Goal: Information Seeking & Learning: Learn about a topic

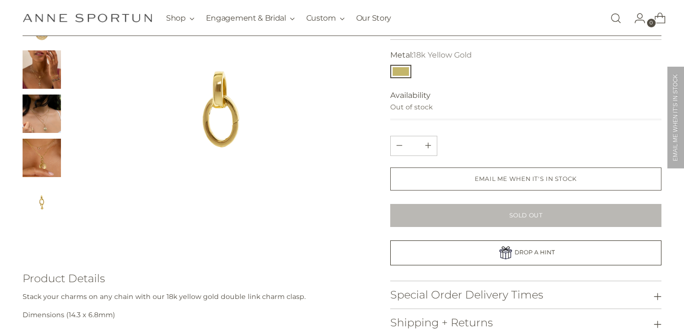
scroll to position [0, 14]
click at [47, 164] on img "Change image to image 5" at bounding box center [42, 158] width 38 height 38
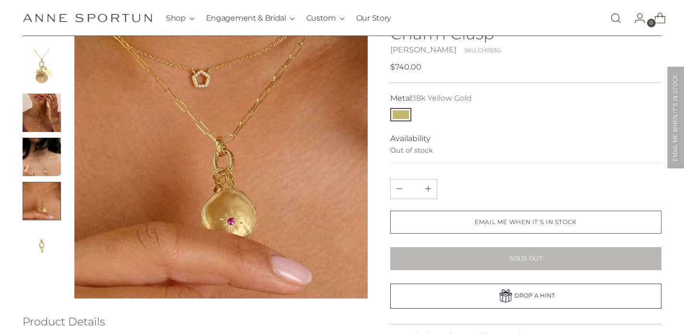
scroll to position [70, 0]
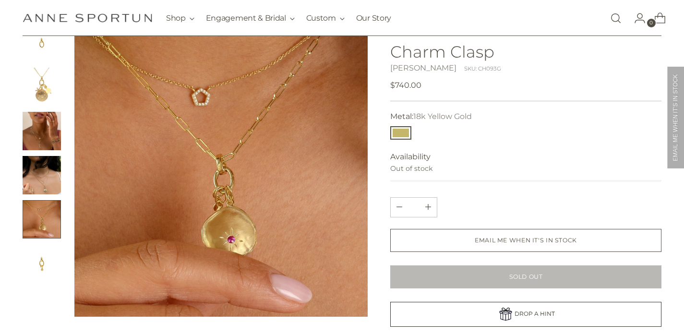
click at [66, 193] on div at bounding box center [195, 170] width 345 height 293
click at [49, 174] on img "Change image to image 4" at bounding box center [42, 175] width 38 height 38
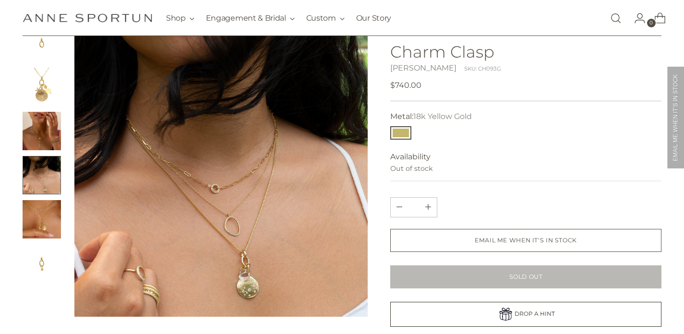
click at [51, 259] on img "Change image to image 6" at bounding box center [42, 263] width 38 height 38
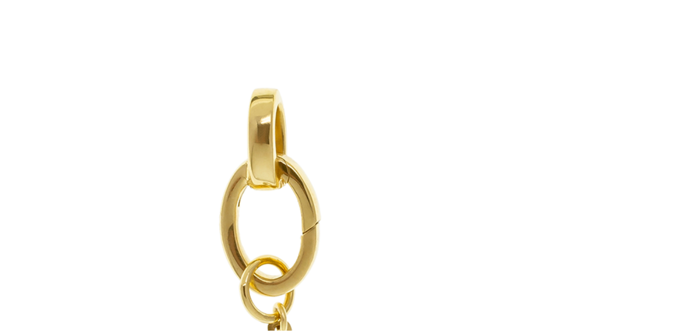
scroll to position [31, 0]
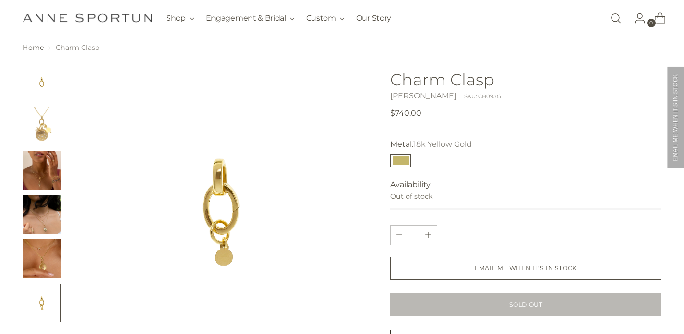
click at [56, 131] on img "Change image to image 2" at bounding box center [42, 126] width 38 height 38
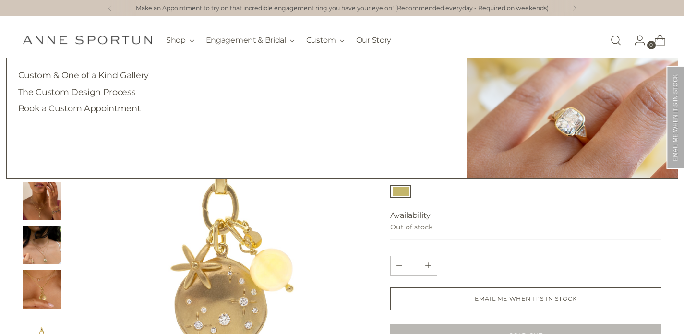
scroll to position [0, 0]
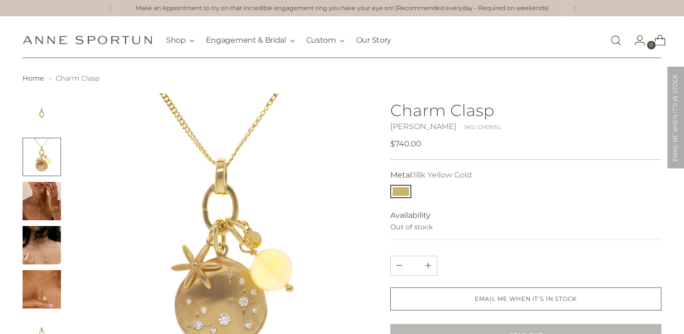
click at [614, 41] on link "Open search modal" at bounding box center [615, 40] width 19 height 19
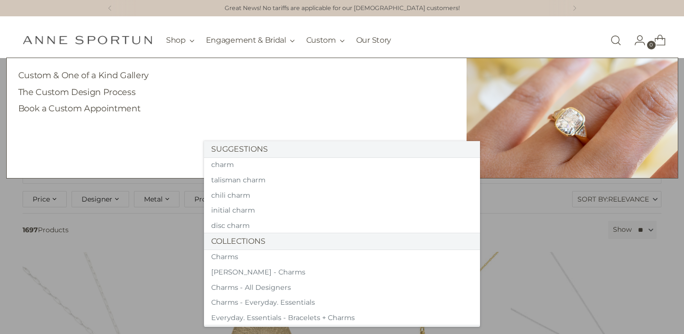
type input "*****"
click at [215, 130] on button "Search" at bounding box center [215, 130] width 23 height 23
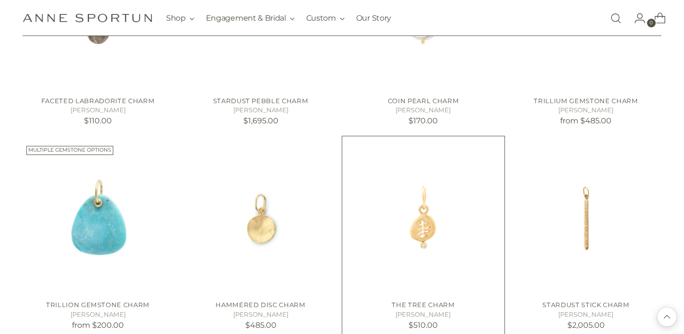
scroll to position [723, 0]
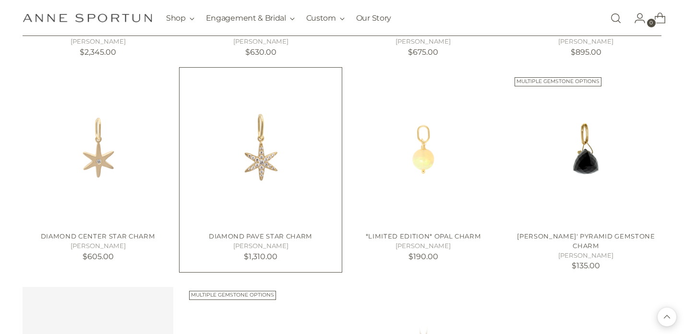
scroll to position [1692, 0]
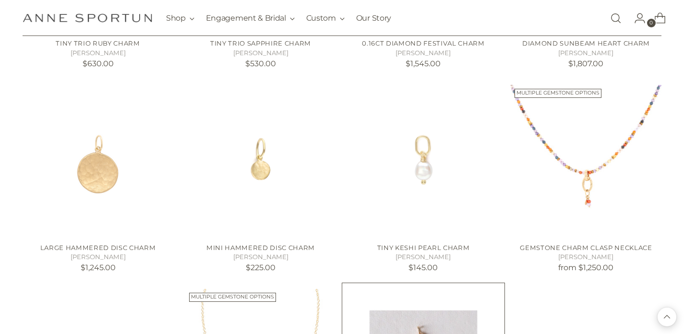
scroll to position [2538, 0]
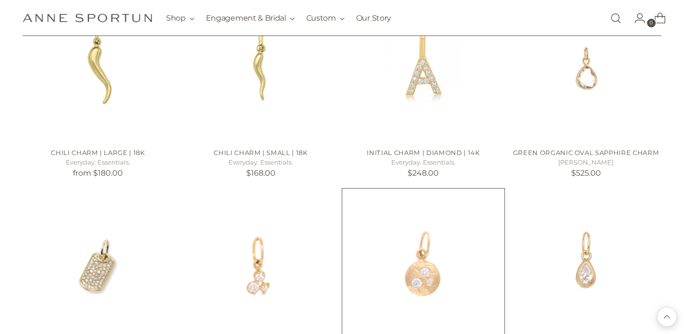
scroll to position [3257, 0]
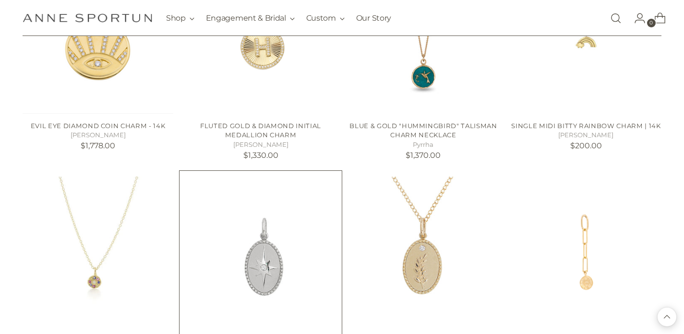
scroll to position [5497, 0]
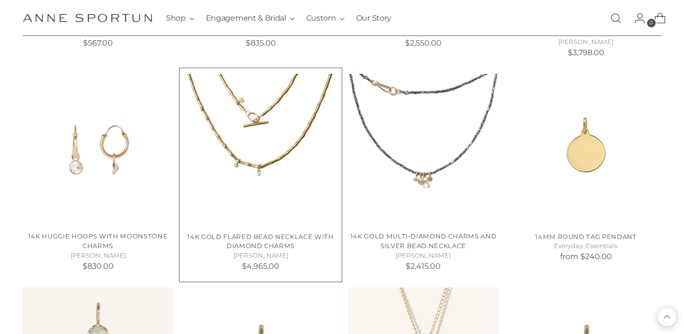
scroll to position [6674, 0]
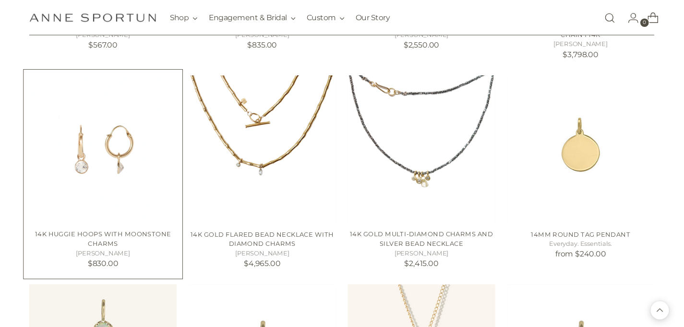
scroll to position [6606, 0]
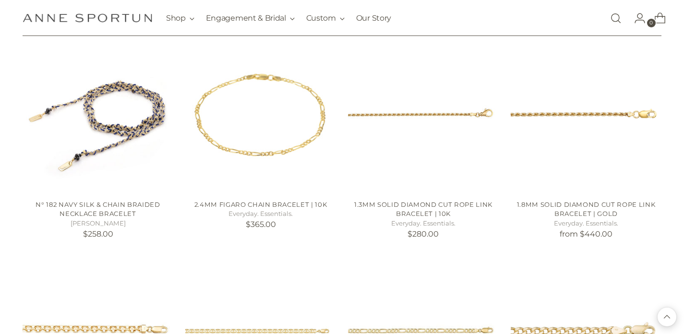
scroll to position [7567, 0]
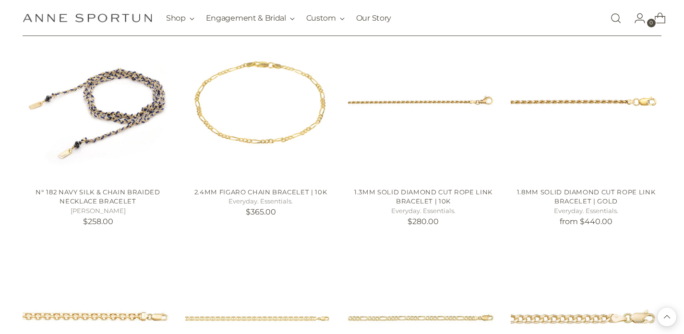
scroll to position [7680, 0]
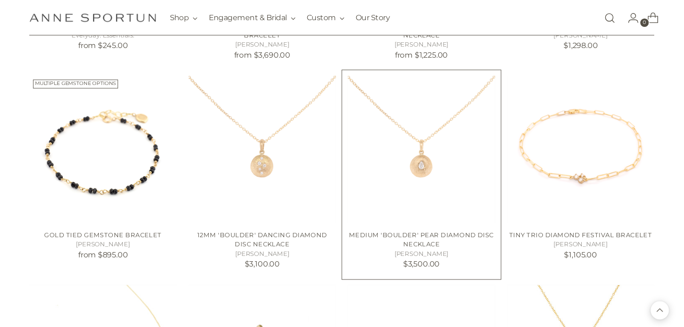
scroll to position [8253, 0]
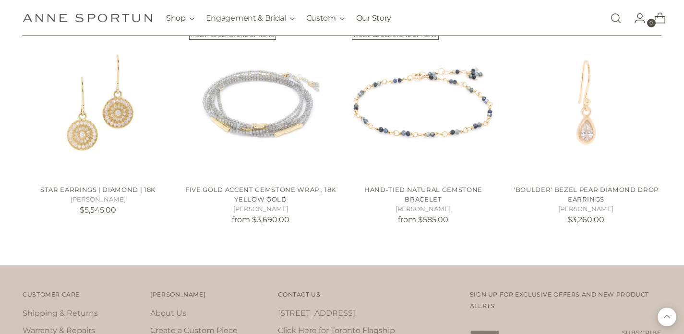
scroll to position [9316, 0]
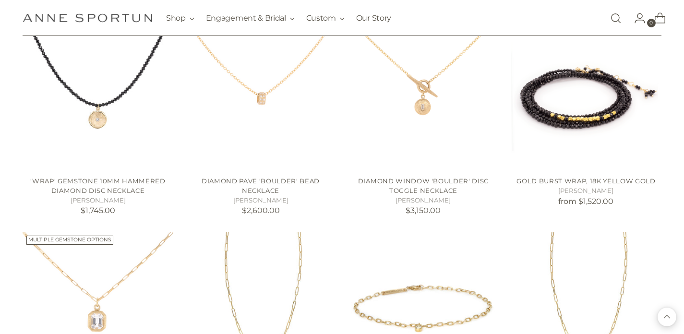
scroll to position [10098, 0]
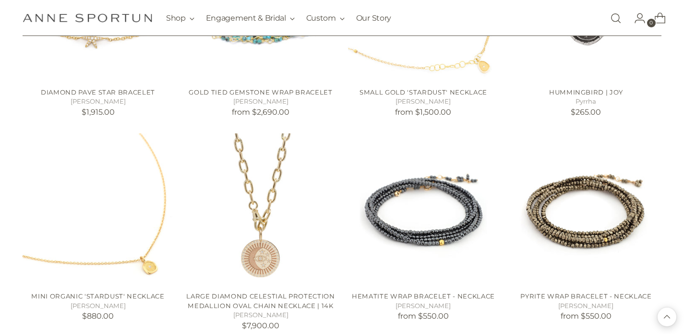
scroll to position [11283, 0]
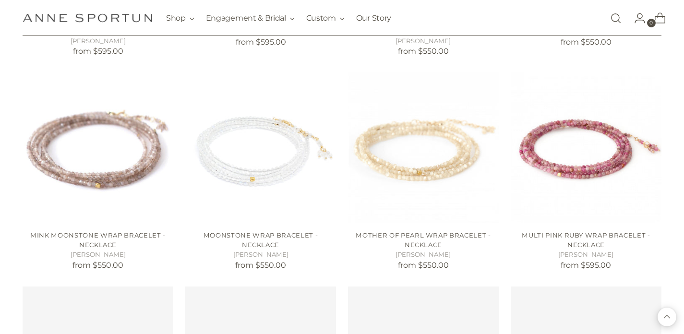
scroll to position [12629, 0]
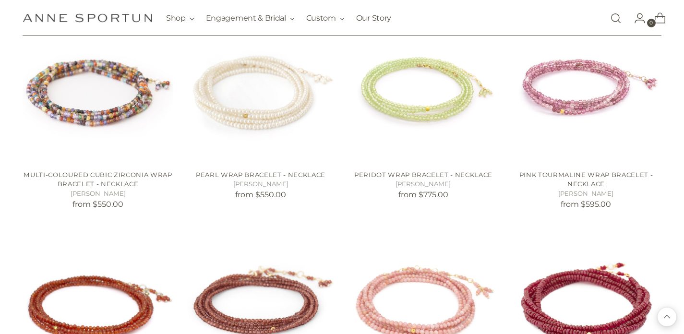
scroll to position [13110, 0]
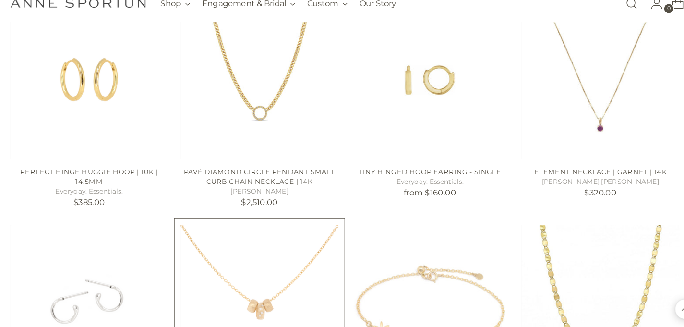
scroll to position [14116, 0]
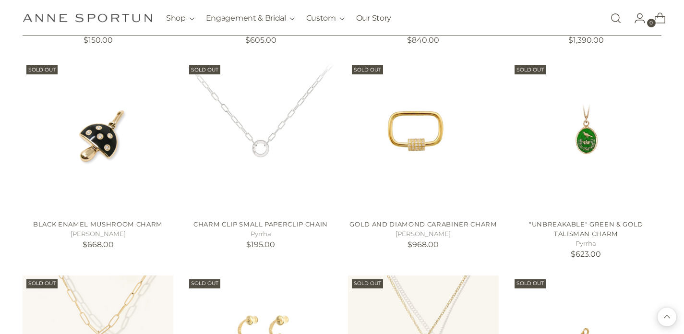
scroll to position [15102, 0]
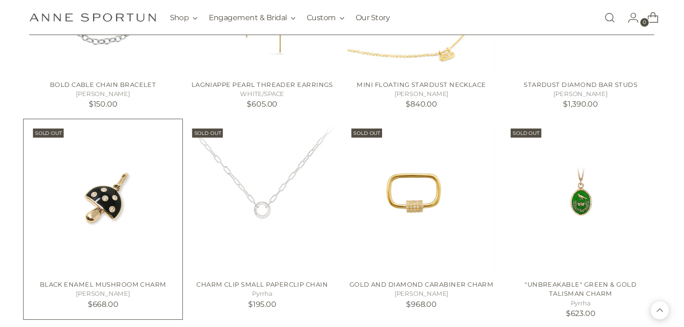
scroll to position [15006, 0]
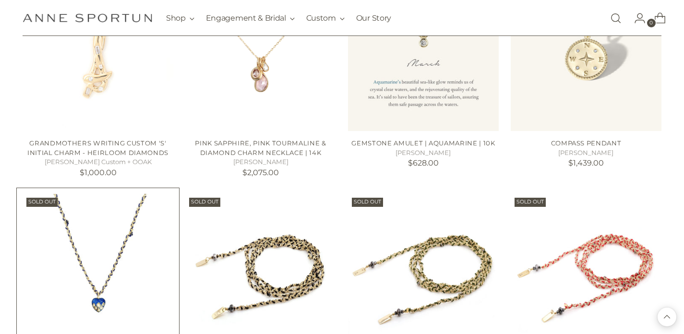
scroll to position [15869, 0]
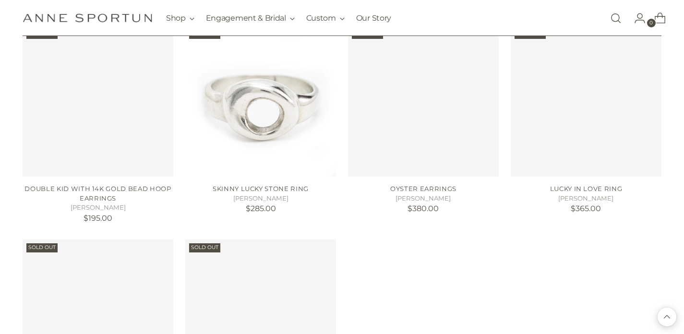
scroll to position [16524, 0]
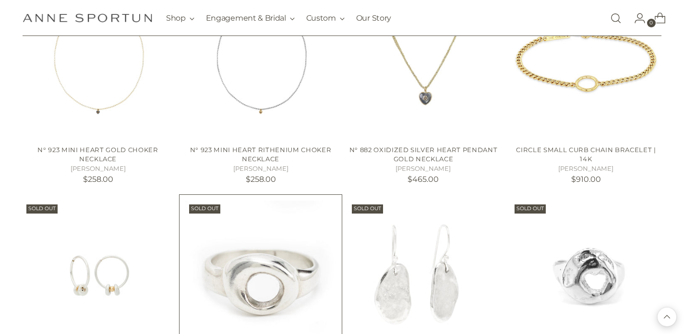
scroll to position [15760, 0]
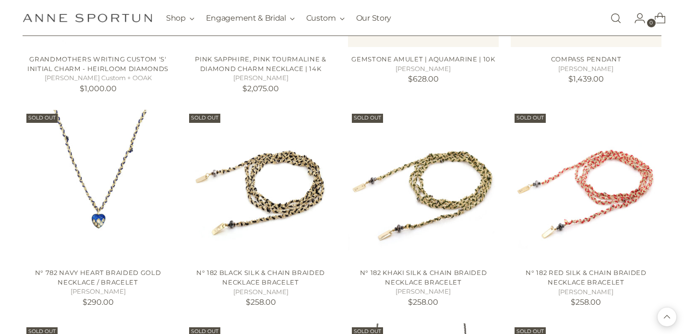
scroll to position [14503, 0]
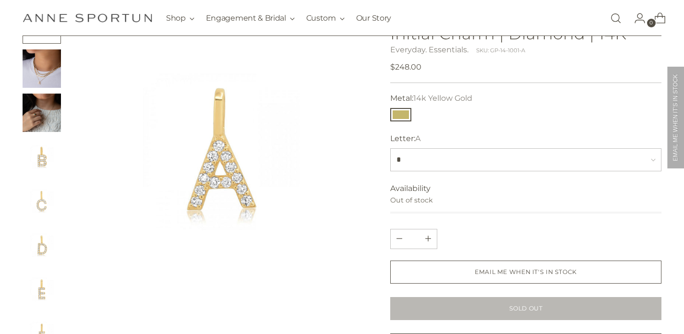
click at [36, 165] on img "Change image to image 4" at bounding box center [42, 157] width 38 height 38
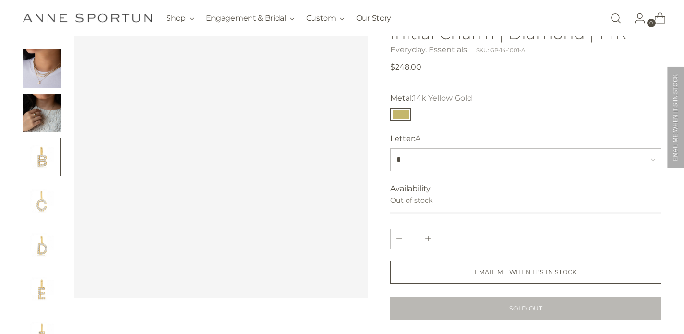
scroll to position [0, 14]
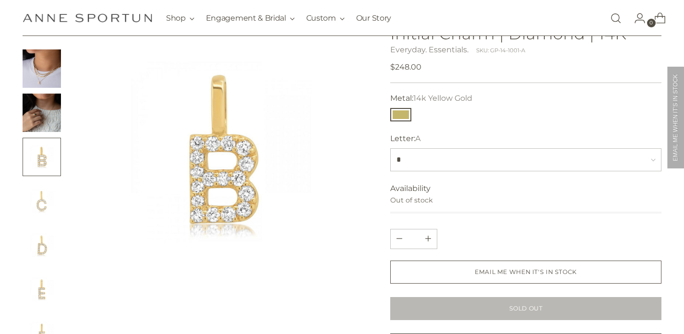
click at [46, 109] on img "Change image to image 3" at bounding box center [42, 113] width 38 height 38
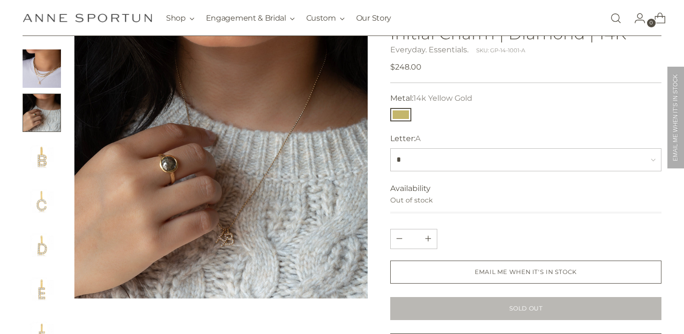
click at [50, 250] on img "Change image to image 6" at bounding box center [42, 245] width 38 height 38
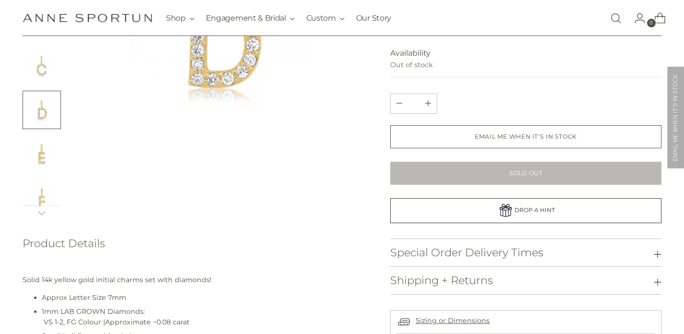
scroll to position [-4, 0]
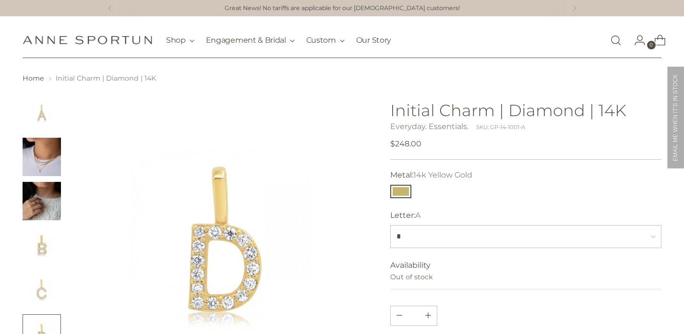
click at [40, 149] on img "Change image to image 2" at bounding box center [42, 157] width 38 height 38
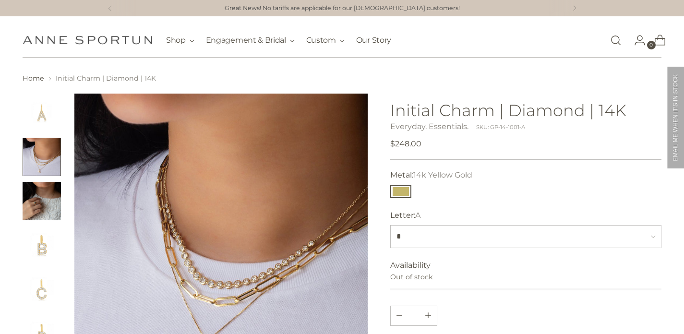
scroll to position [101, 0]
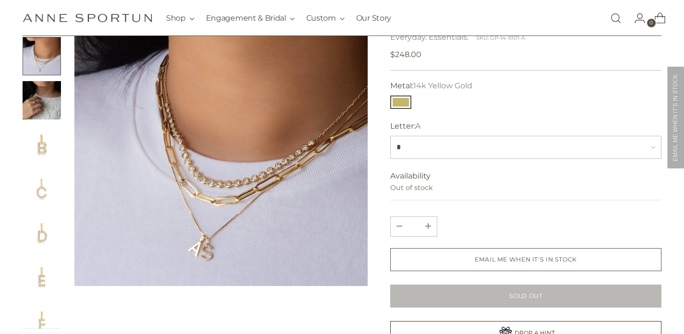
click at [202, 245] on img at bounding box center [220, 139] width 293 height 293
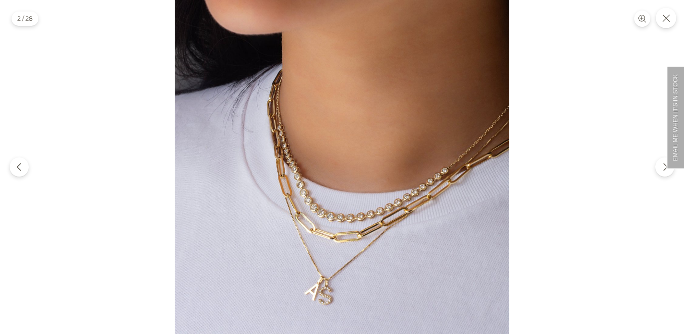
click at [328, 298] on img at bounding box center [342, 167] width 334 height 334
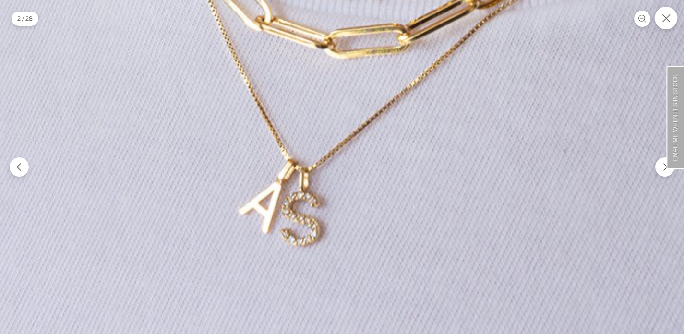
click at [667, 23] on button "Close" at bounding box center [665, 18] width 23 height 23
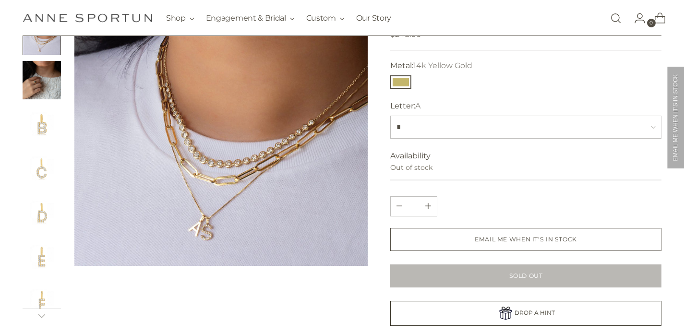
scroll to position [119, 0]
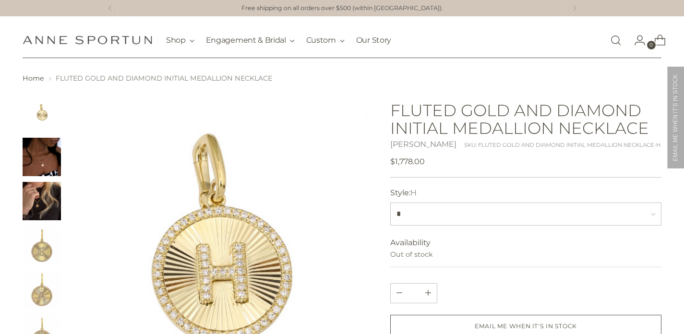
scroll to position [0, 14]
click at [48, 238] on img "Change image to image 4" at bounding box center [42, 245] width 38 height 38
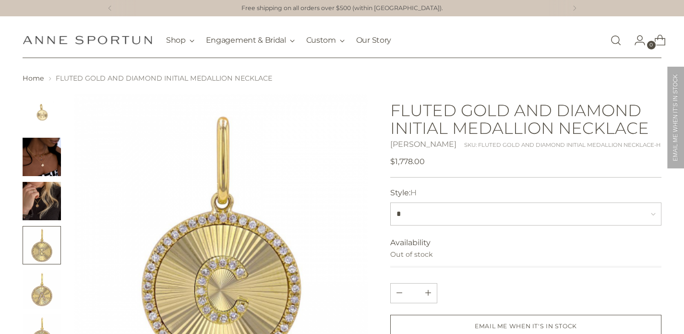
scroll to position [65, 0]
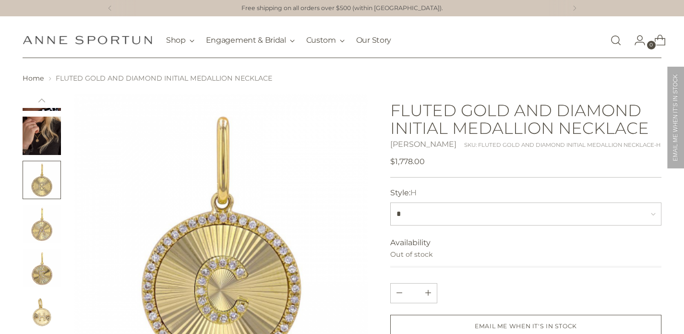
click at [41, 217] on img "Change image to image 5" at bounding box center [42, 224] width 38 height 38
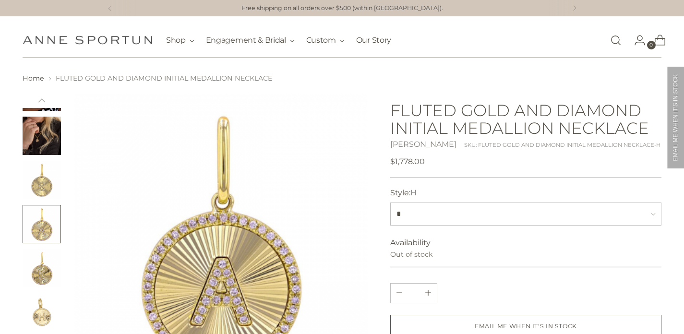
click at [42, 268] on img "Change image to image 6" at bounding box center [42, 268] width 38 height 38
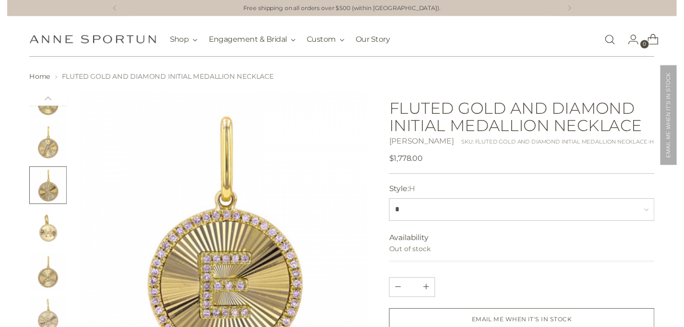
scroll to position [155, 0]
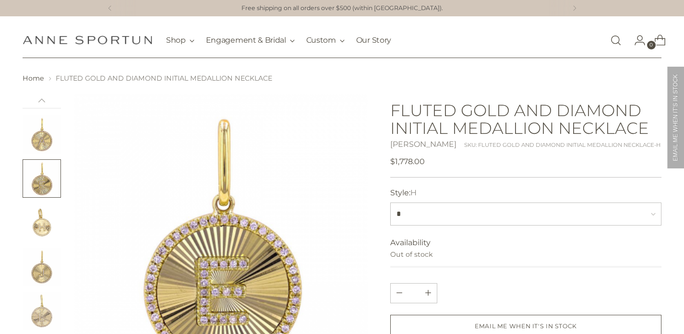
click at [38, 234] on img "Change image to image 7" at bounding box center [42, 222] width 38 height 38
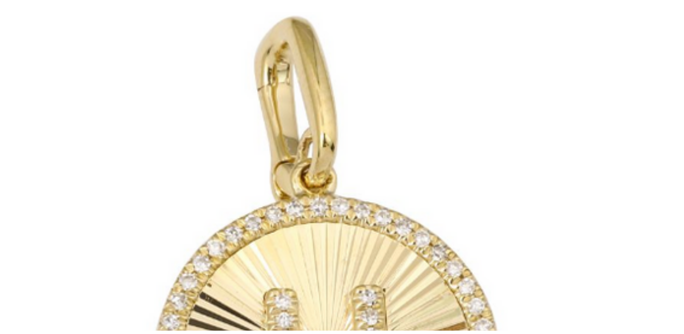
scroll to position [41, 0]
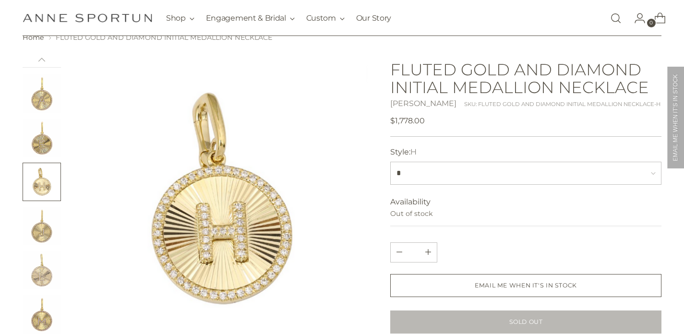
click at [194, 140] on img at bounding box center [220, 199] width 293 height 293
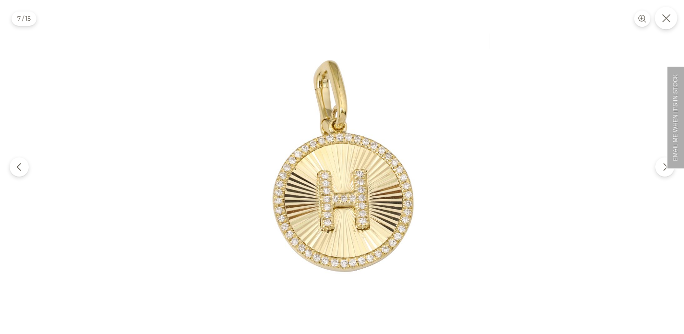
click at [667, 19] on icon "Close" at bounding box center [666, 18] width 9 height 9
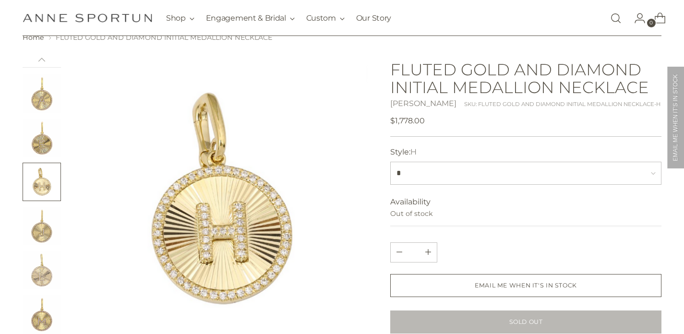
click at [39, 228] on img "Change image to image 8" at bounding box center [42, 226] width 38 height 38
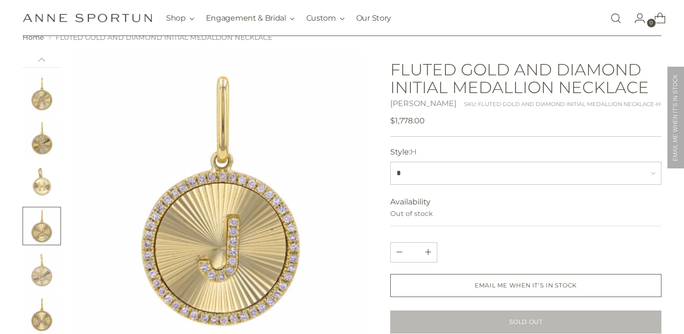
click at [49, 274] on img "Change image to image 9" at bounding box center [42, 270] width 38 height 38
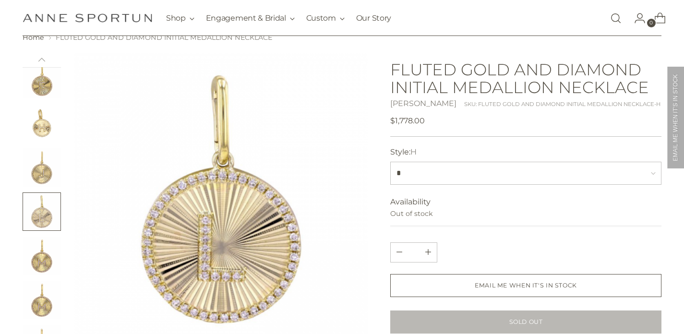
scroll to position [217, 0]
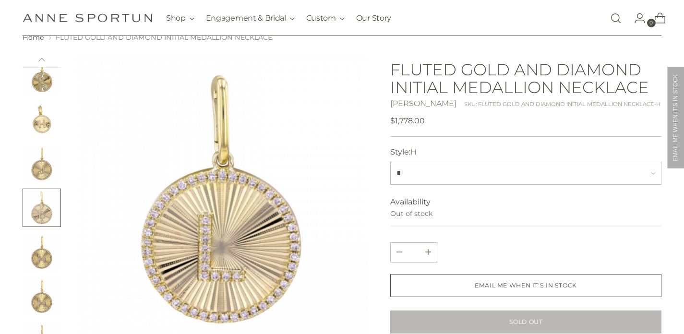
click at [42, 252] on img "Change image to image 10" at bounding box center [42, 252] width 38 height 38
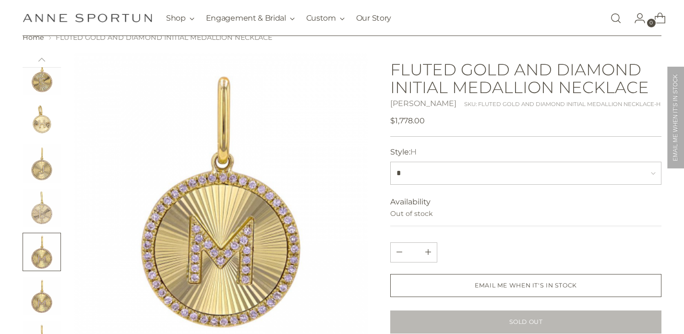
click at [42, 291] on img "Change image to image 11" at bounding box center [42, 296] width 38 height 38
click at [38, 251] on img "Change image to image 12" at bounding box center [42, 251] width 38 height 38
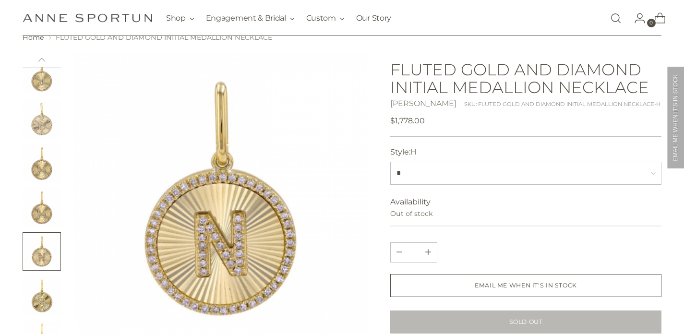
click at [47, 299] on img "Change image to image 13" at bounding box center [42, 295] width 38 height 38
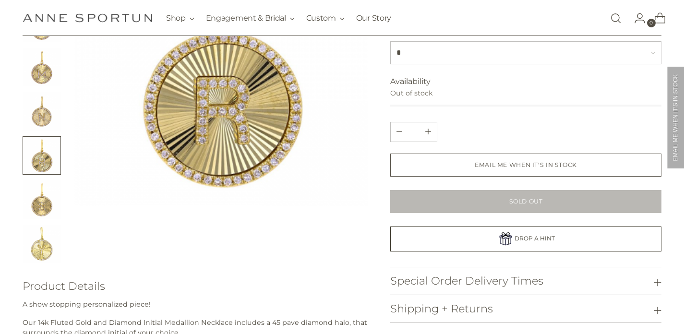
scroll to position [203, 0]
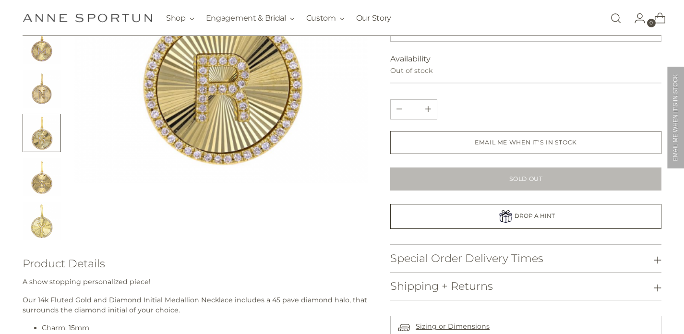
click at [38, 227] on img "Change image to image 15" at bounding box center [42, 221] width 38 height 38
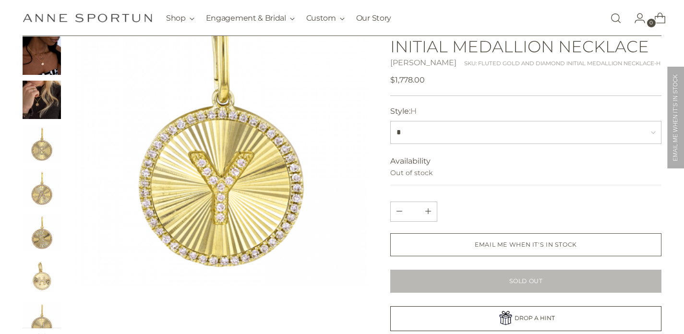
scroll to position [0, 0]
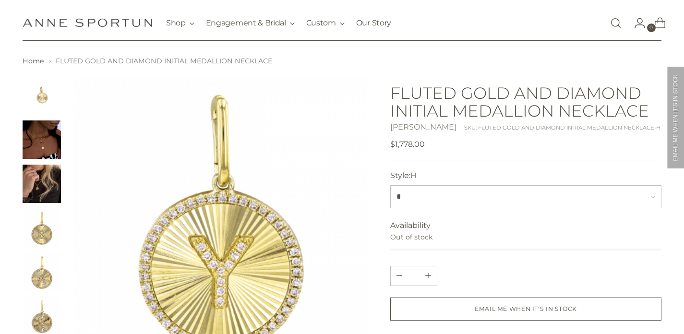
click at [39, 133] on img "Change image to image 2" at bounding box center [42, 139] width 38 height 38
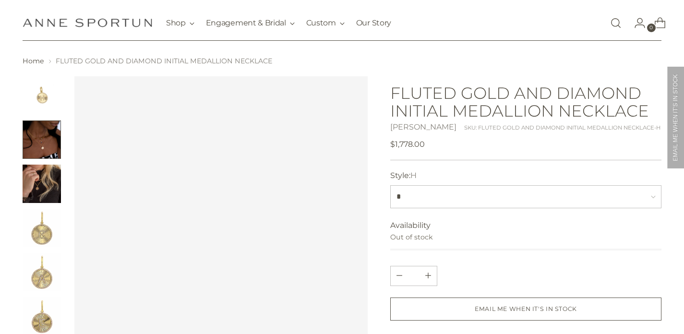
scroll to position [72, 0]
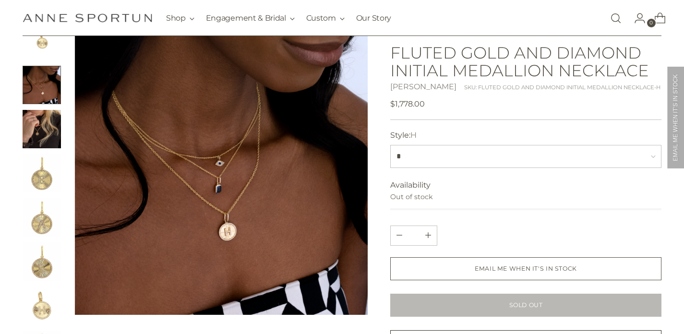
click at [230, 237] on img at bounding box center [220, 168] width 293 height 293
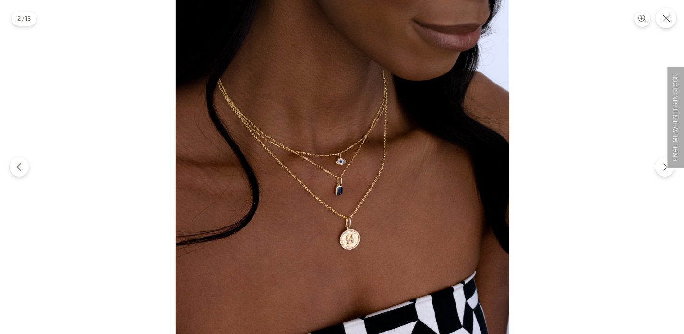
click at [351, 249] on img at bounding box center [342, 167] width 334 height 334
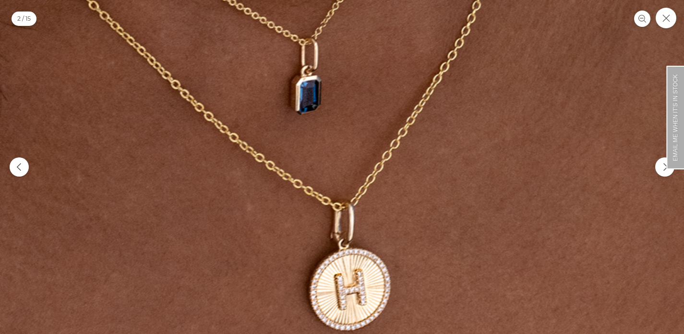
click at [309, 71] on img at bounding box center [320, 0] width 1336 height 1336
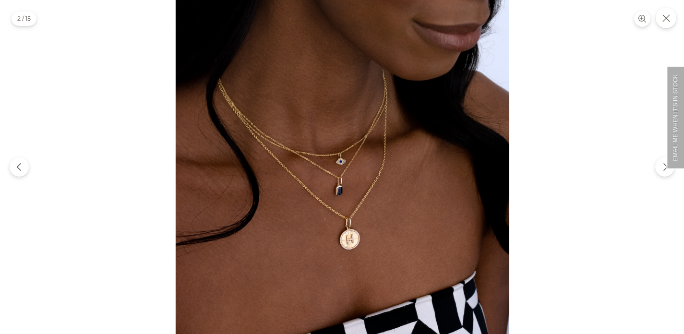
click at [336, 191] on img at bounding box center [342, 167] width 334 height 334
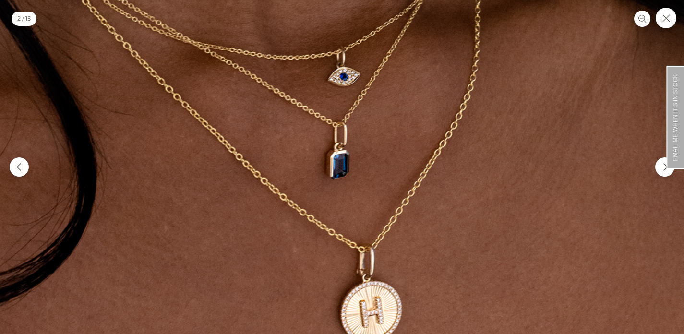
drag, startPoint x: 336, startPoint y: 191, endPoint x: 470, endPoint y: 321, distance: 185.6
click at [470, 321] on img at bounding box center [348, 93] width 1012 height 1012
